Goal: Communication & Community: Answer question/provide support

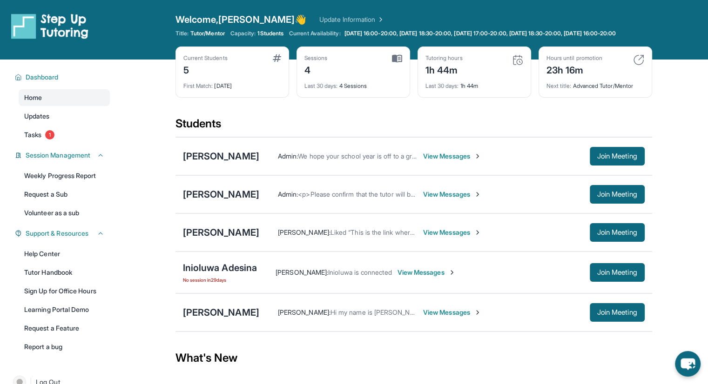
click at [324, 19] on link "Update Information" at bounding box center [351, 19] width 65 height 9
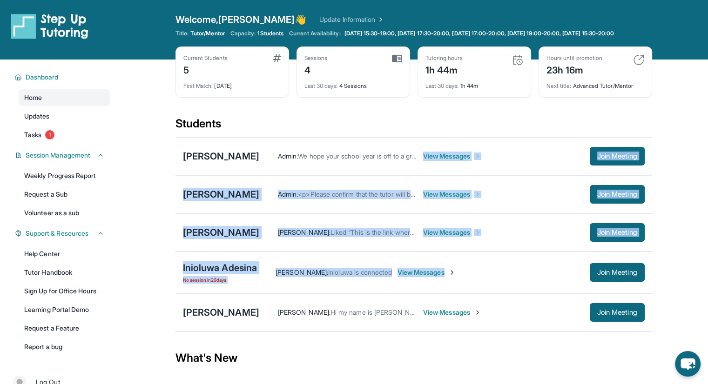
drag, startPoint x: 422, startPoint y: 174, endPoint x: 476, endPoint y: 261, distance: 102.7
click at [476, 261] on div "[PERSON_NAME] Admin : We hope your school year is off to a great start! If you …" at bounding box center [413, 234] width 477 height 195
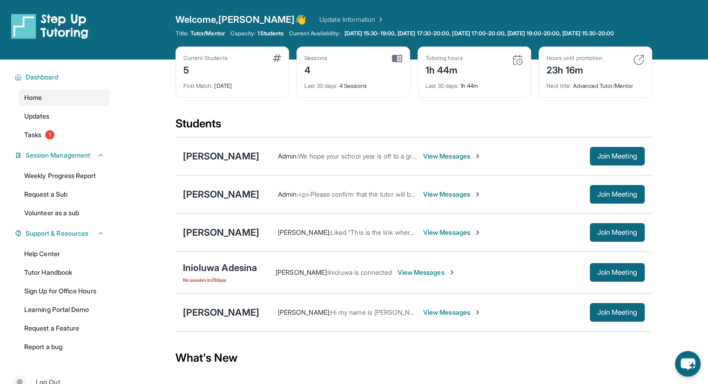
click at [503, 347] on div "What's New" at bounding box center [413, 358] width 477 height 41
click at [451, 317] on span "View Messages" at bounding box center [452, 312] width 58 height 9
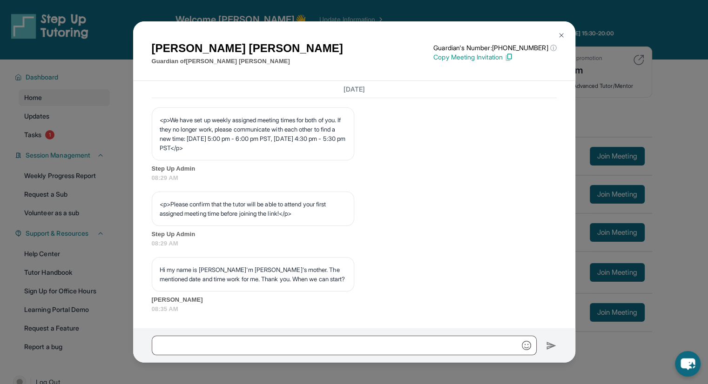
scroll to position [529, 0]
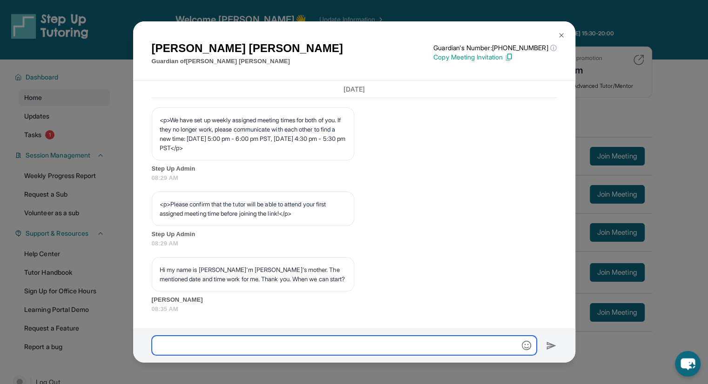
click at [363, 348] on input "text" at bounding box center [344, 346] width 385 height 20
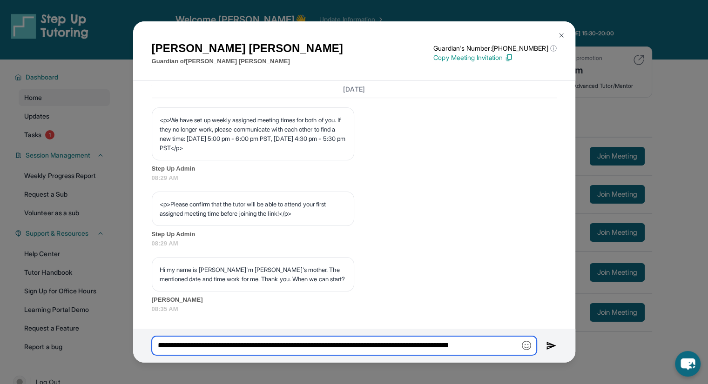
scroll to position [0, 20]
drag, startPoint x: 362, startPoint y: 348, endPoint x: 350, endPoint y: 229, distance: 118.8
click at [350, 229] on div "Lena Sahakyan Guardian of Norayr Sahakyan Guardian's Number: +14244071852 ⓘ Thi…" at bounding box center [354, 192] width 442 height 342
click at [518, 341] on input "**********" at bounding box center [344, 347] width 385 height 20
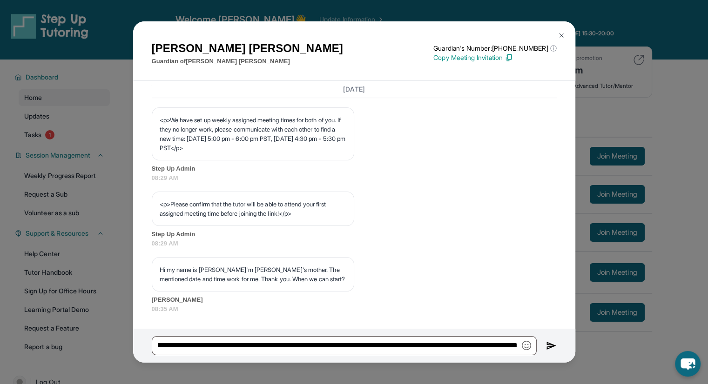
scroll to position [0, 0]
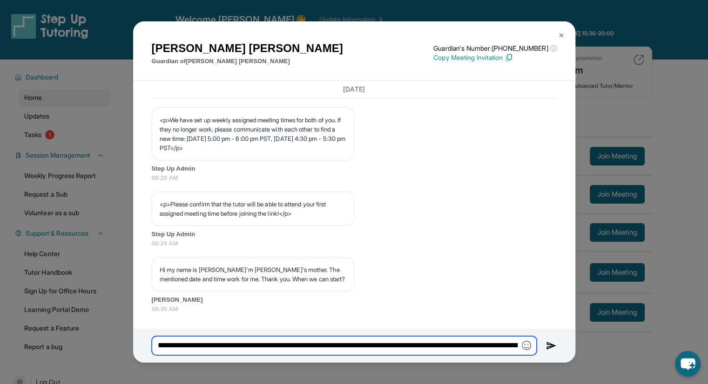
click at [486, 345] on input "**********" at bounding box center [344, 347] width 385 height 20
click at [450, 348] on input "**********" at bounding box center [344, 347] width 385 height 20
click at [407, 350] on input "**********" at bounding box center [344, 347] width 385 height 20
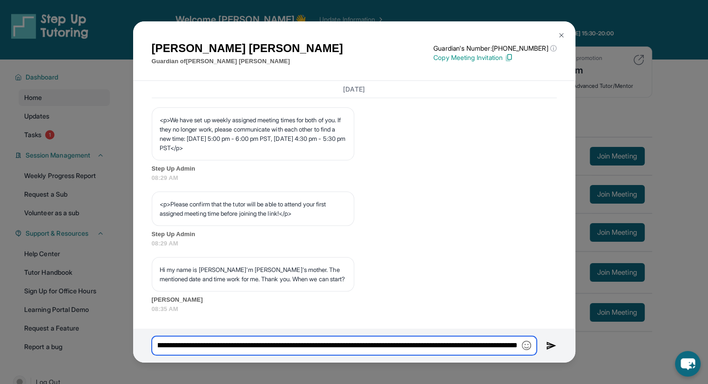
click at [399, 347] on input "**********" at bounding box center [344, 347] width 385 height 20
type input "**********"
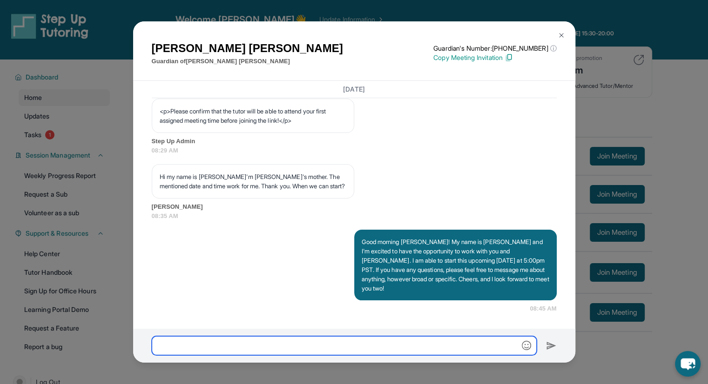
scroll to position [622, 0]
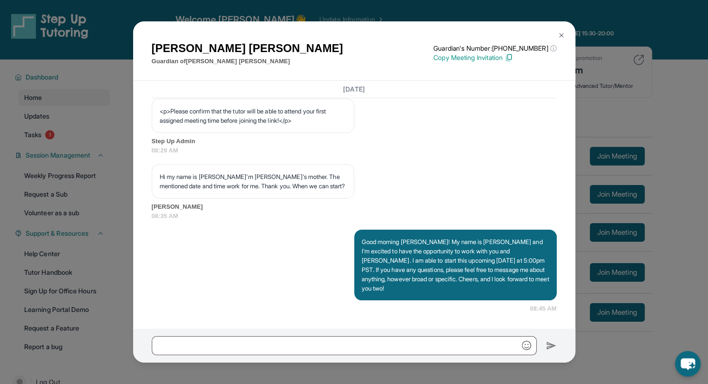
click at [441, 280] on p "Good morning Lena! My name is Ethan and I'm excited to have the opportunity to …" at bounding box center [456, 265] width 188 height 56
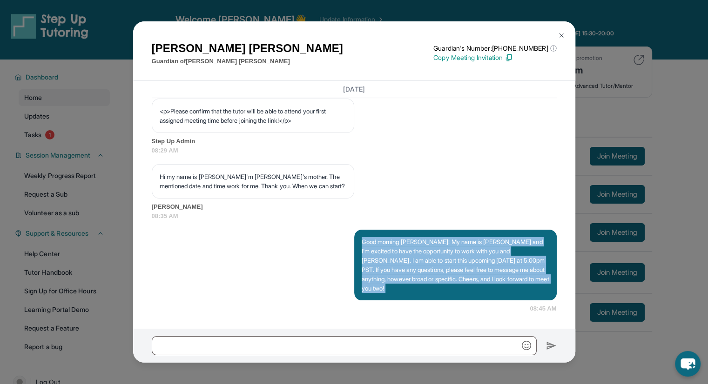
click at [441, 280] on p "Good morning Lena! My name is Ethan and I'm excited to have the opportunity to …" at bounding box center [456, 265] width 188 height 56
copy p "Good morning Lena! My name is Ethan and I'm excited to have the opportunity to …"
click at [558, 34] on img at bounding box center [561, 35] width 7 height 7
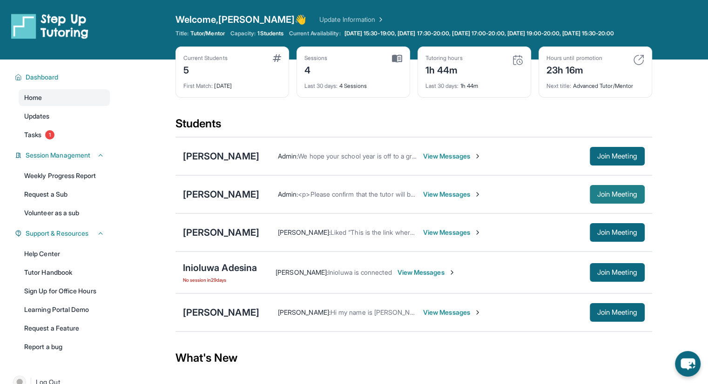
click at [601, 197] on span "Join Meeting" at bounding box center [617, 195] width 40 height 6
click at [434, 198] on span "View Messages" at bounding box center [452, 194] width 58 height 9
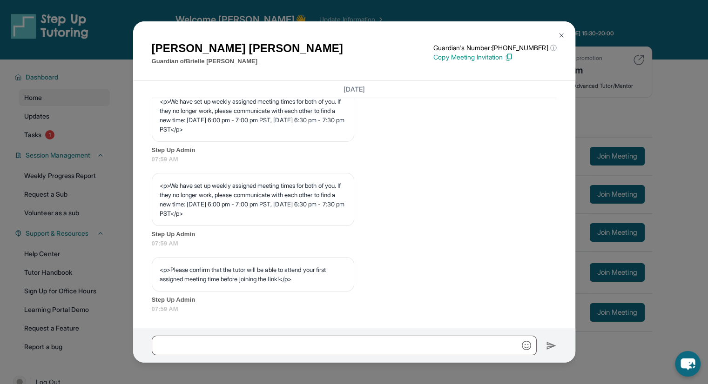
scroll to position [464, 0]
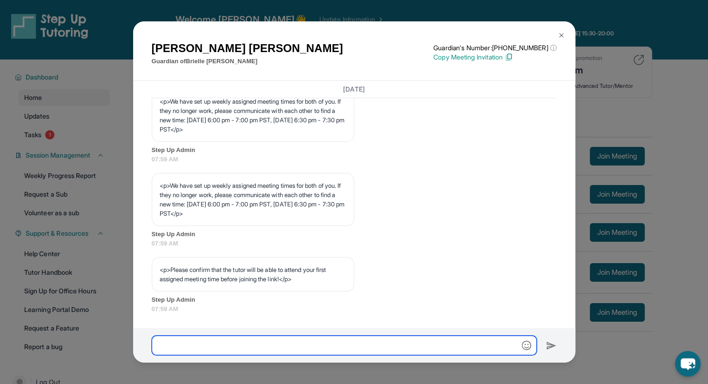
click at [304, 343] on input "text" at bounding box center [344, 346] width 385 height 20
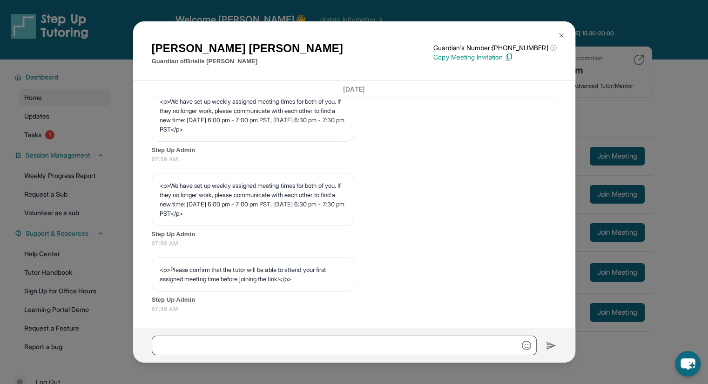
click at [560, 35] on img at bounding box center [561, 35] width 7 height 7
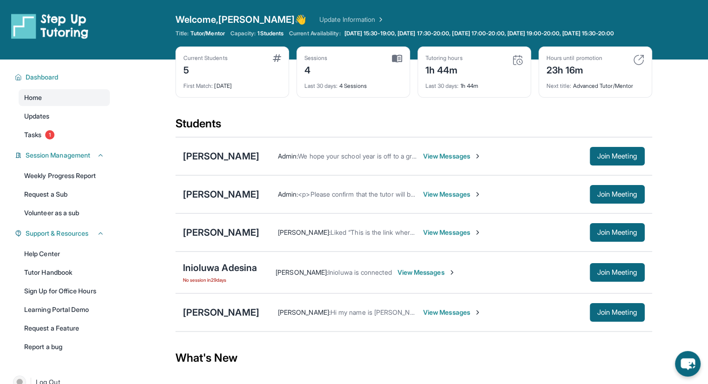
click at [432, 316] on span "View Messages" at bounding box center [452, 312] width 58 height 9
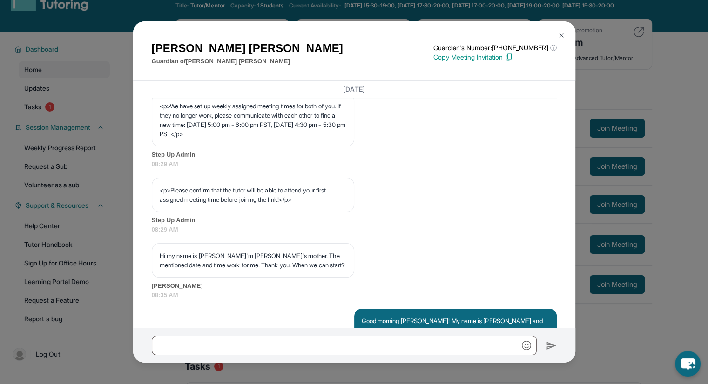
scroll to position [518, 0]
click at [560, 34] on img at bounding box center [561, 35] width 7 height 7
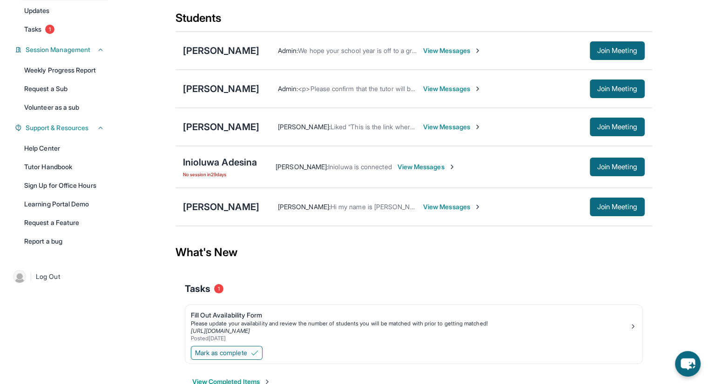
scroll to position [0, 0]
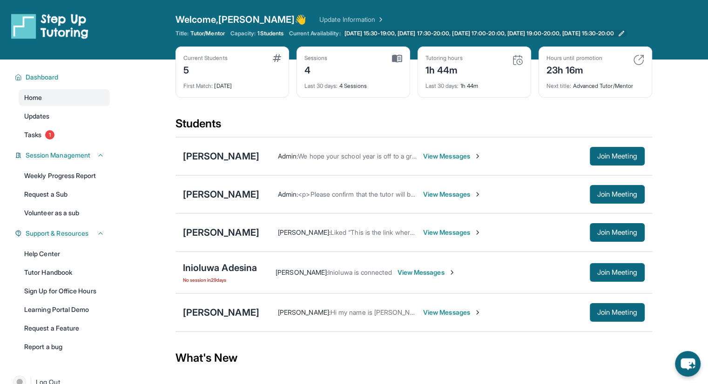
click at [625, 37] on icon at bounding box center [621, 33] width 7 height 7
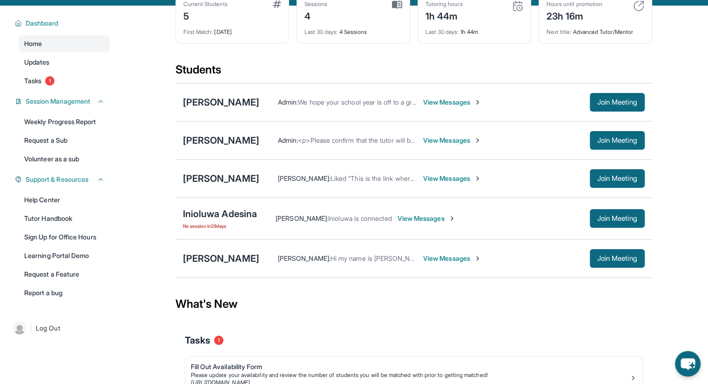
scroll to position [55, 0]
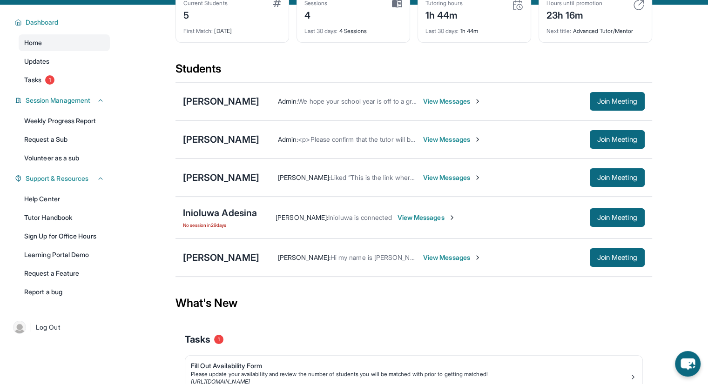
click at [441, 144] on span "View Messages" at bounding box center [452, 139] width 58 height 9
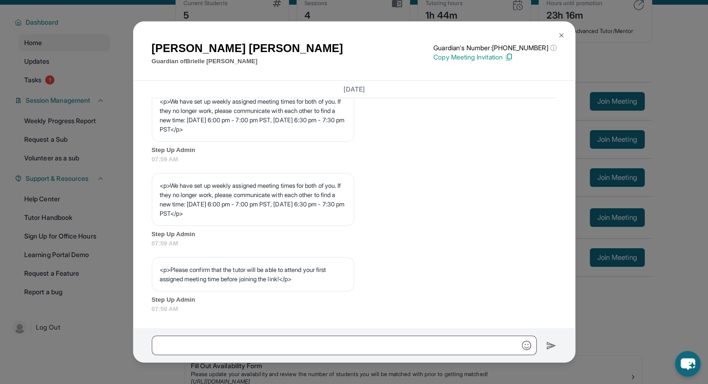
scroll to position [464, 0]
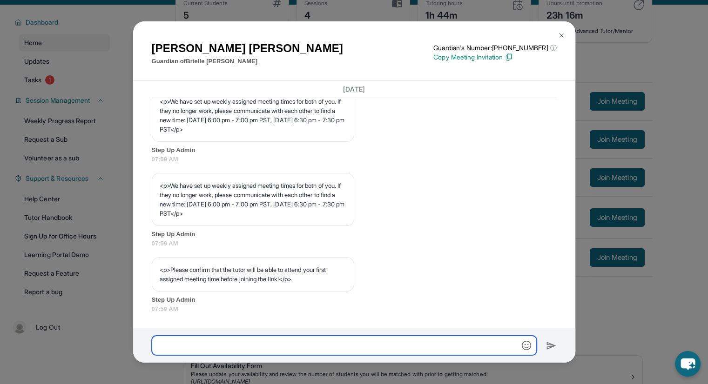
click at [363, 346] on input "text" at bounding box center [344, 346] width 385 height 20
paste input "**********"
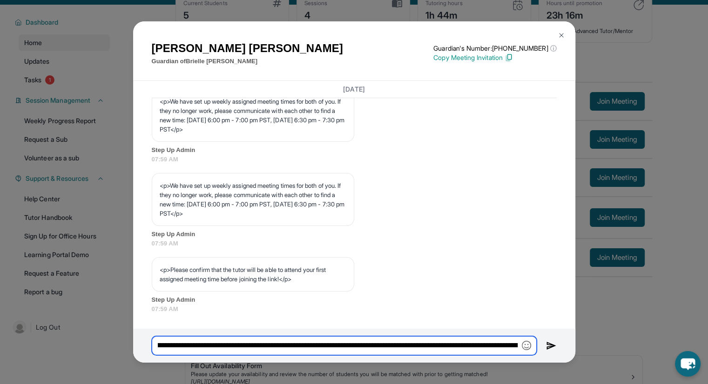
scroll to position [0, 0]
click at [225, 348] on input "**********" at bounding box center [344, 347] width 385 height 20
type input "**********"
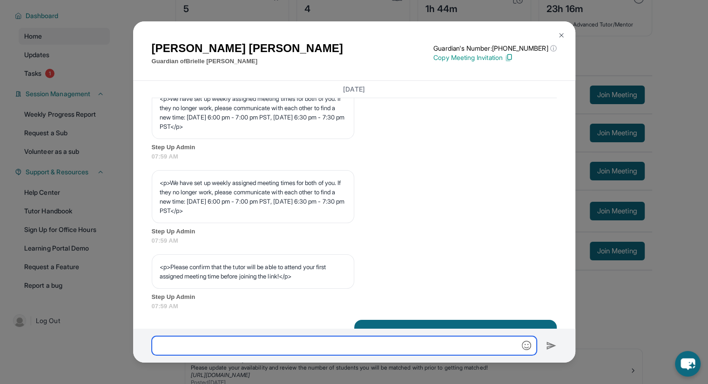
scroll to position [441, 0]
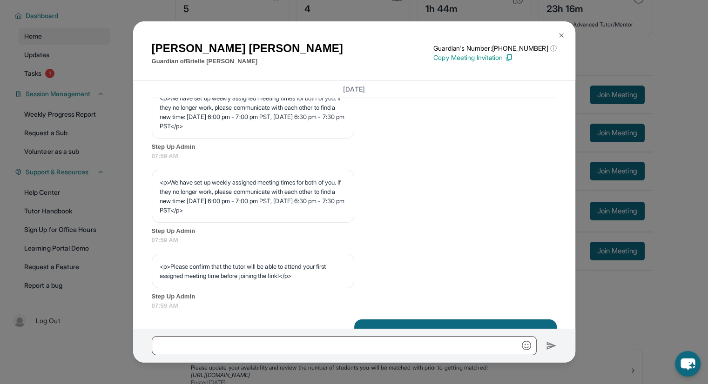
click at [560, 34] on img at bounding box center [561, 35] width 7 height 7
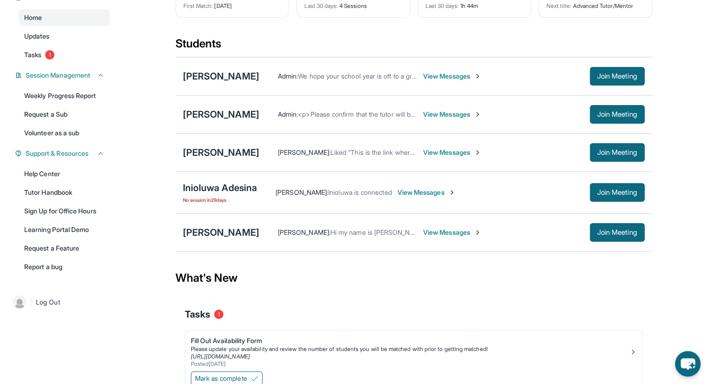
scroll to position [0, 0]
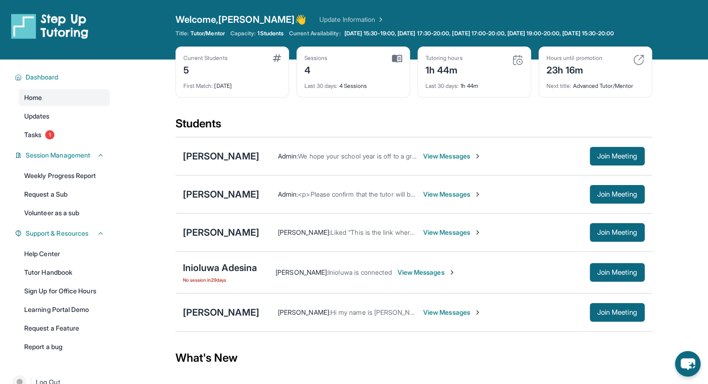
click at [319, 21] on link "Update Information" at bounding box center [351, 19] width 65 height 9
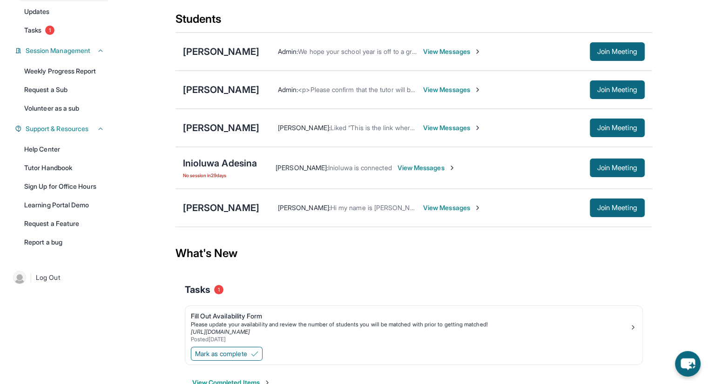
scroll to position [136, 0]
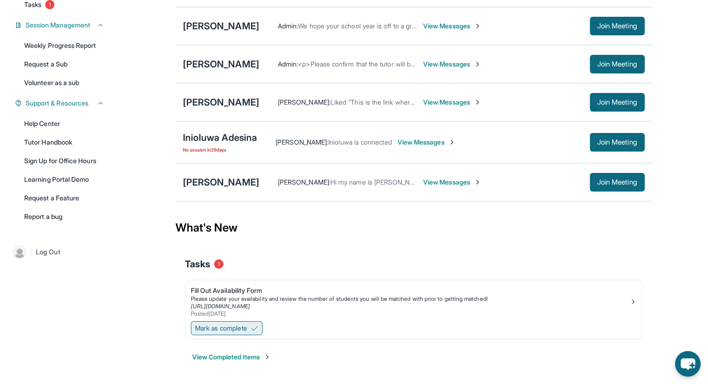
click at [251, 327] on button "Mark as complete" at bounding box center [227, 329] width 72 height 14
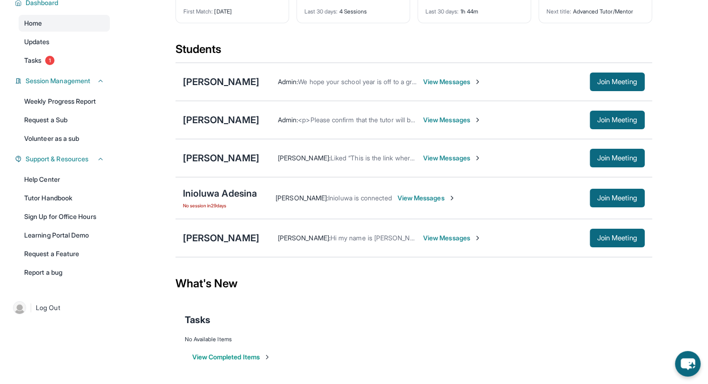
scroll to position [0, 0]
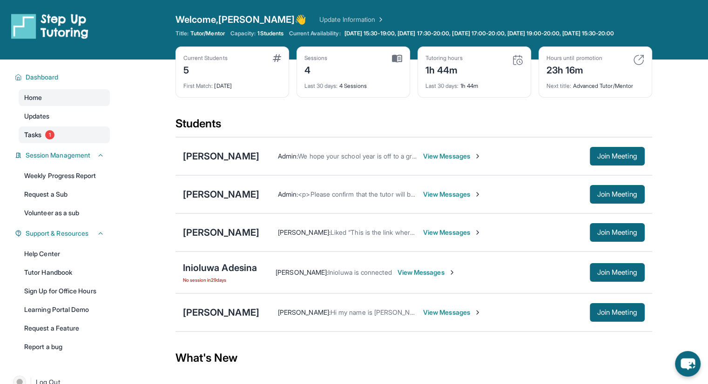
click at [33, 140] on span "Tasks" at bounding box center [32, 134] width 17 height 9
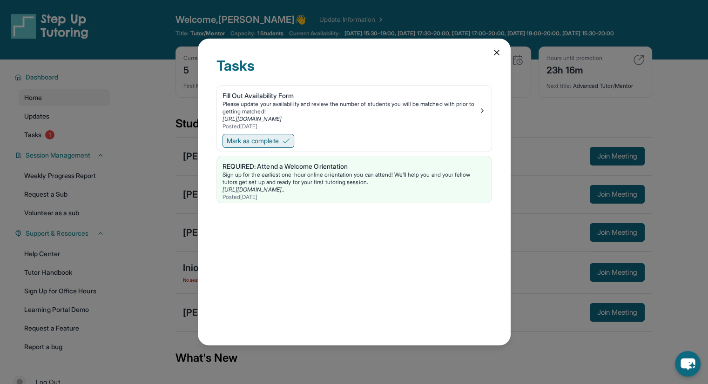
click at [270, 141] on span "Mark as complete" at bounding box center [253, 140] width 52 height 9
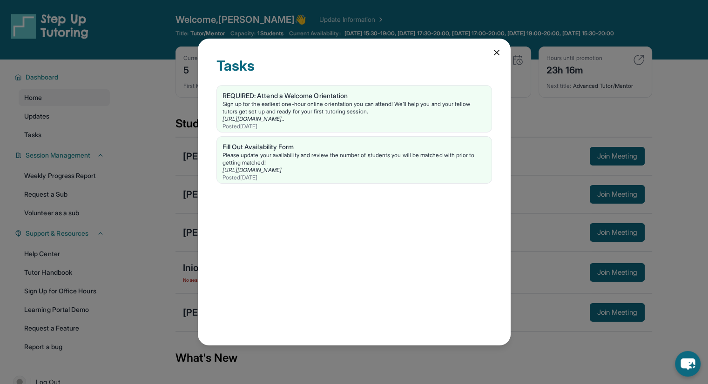
click at [497, 53] on icon at bounding box center [496, 52] width 5 height 5
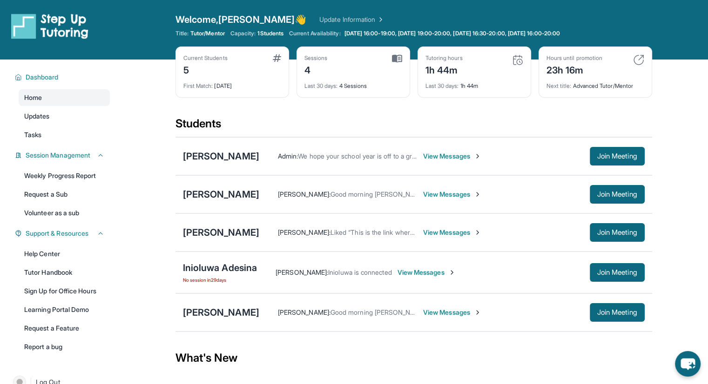
click at [423, 233] on span "View Messages" at bounding box center [452, 232] width 58 height 9
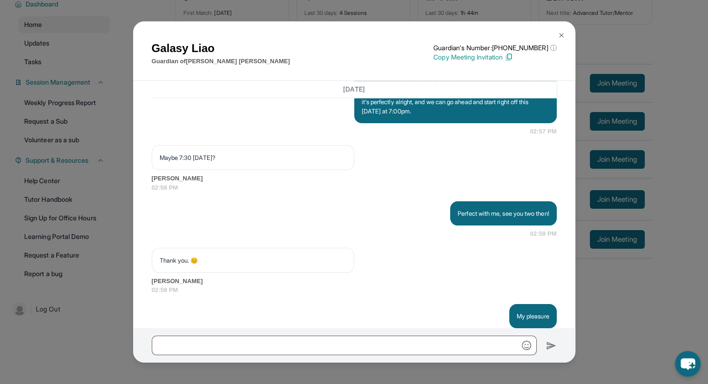
scroll to position [1573, 0]
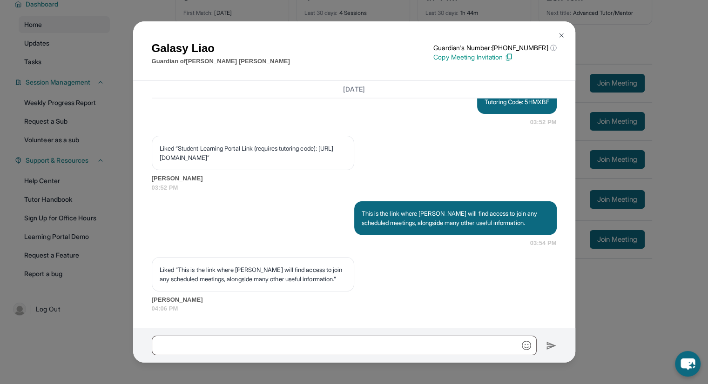
click at [560, 36] on img at bounding box center [561, 35] width 7 height 7
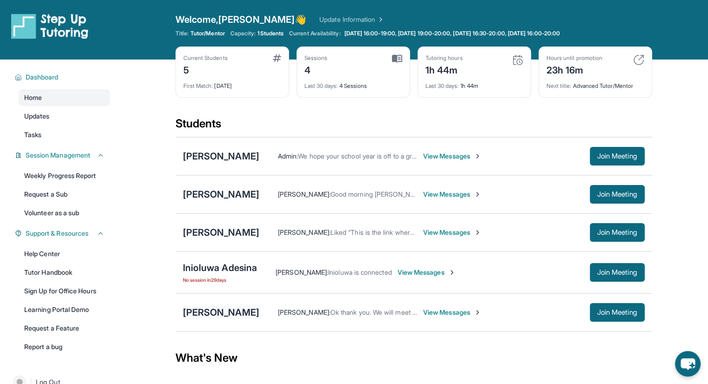
click at [231, 306] on div "[PERSON_NAME]" at bounding box center [221, 312] width 76 height 13
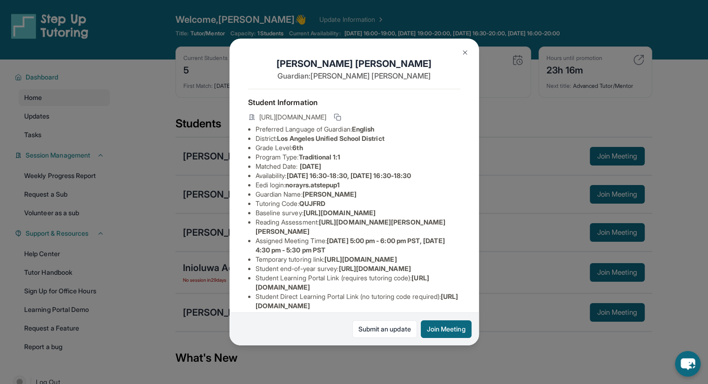
click at [464, 54] on img at bounding box center [464, 52] width 7 height 7
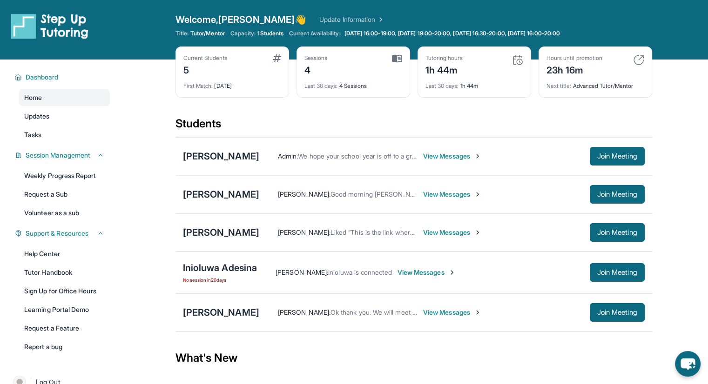
click at [443, 308] on span "View Messages" at bounding box center [452, 312] width 58 height 9
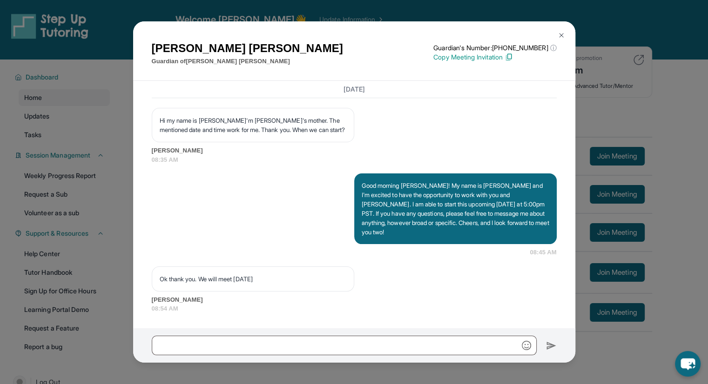
scroll to position [678, 0]
click at [565, 34] on button at bounding box center [561, 35] width 19 height 19
